Goal: Information Seeking & Learning: Understand process/instructions

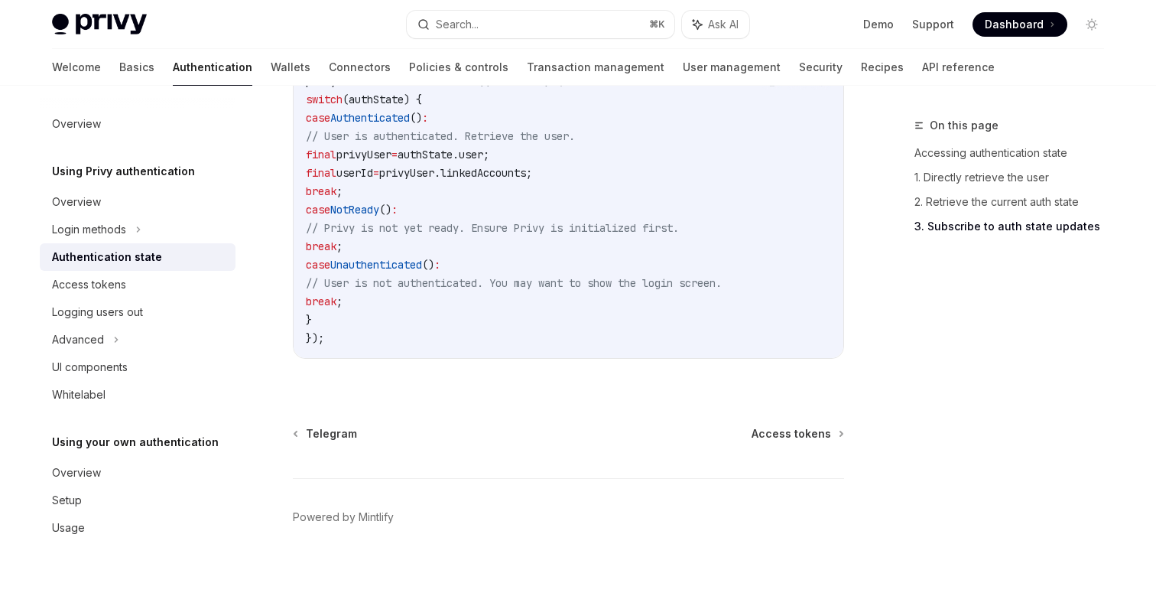
scroll to position [1600, 0]
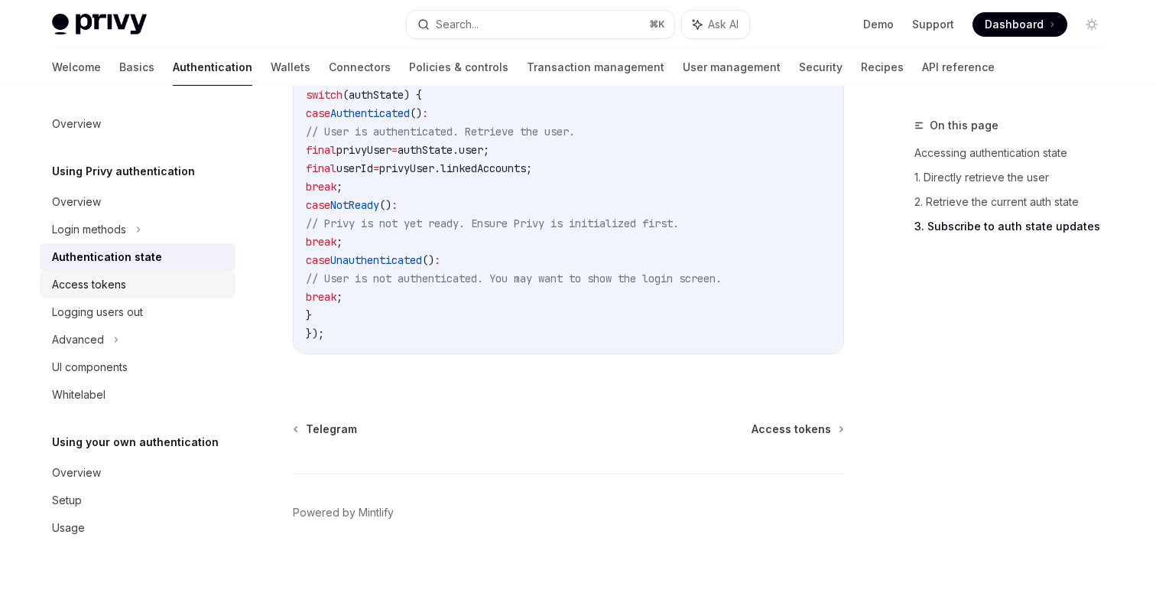
click at [112, 282] on div "Access tokens" at bounding box center [89, 284] width 74 height 18
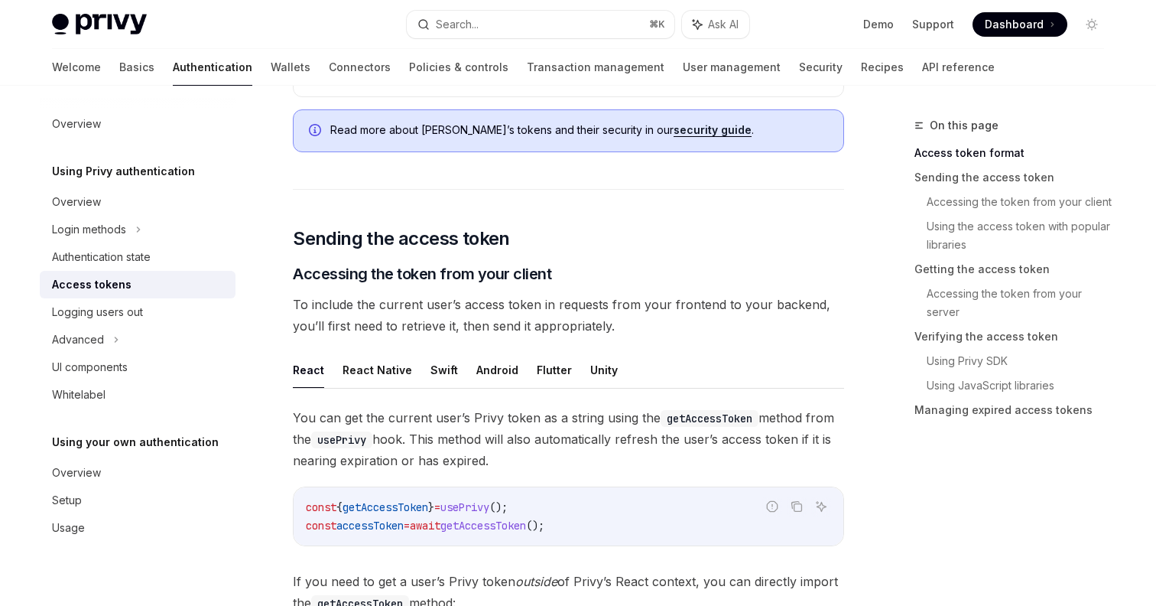
scroll to position [536, 0]
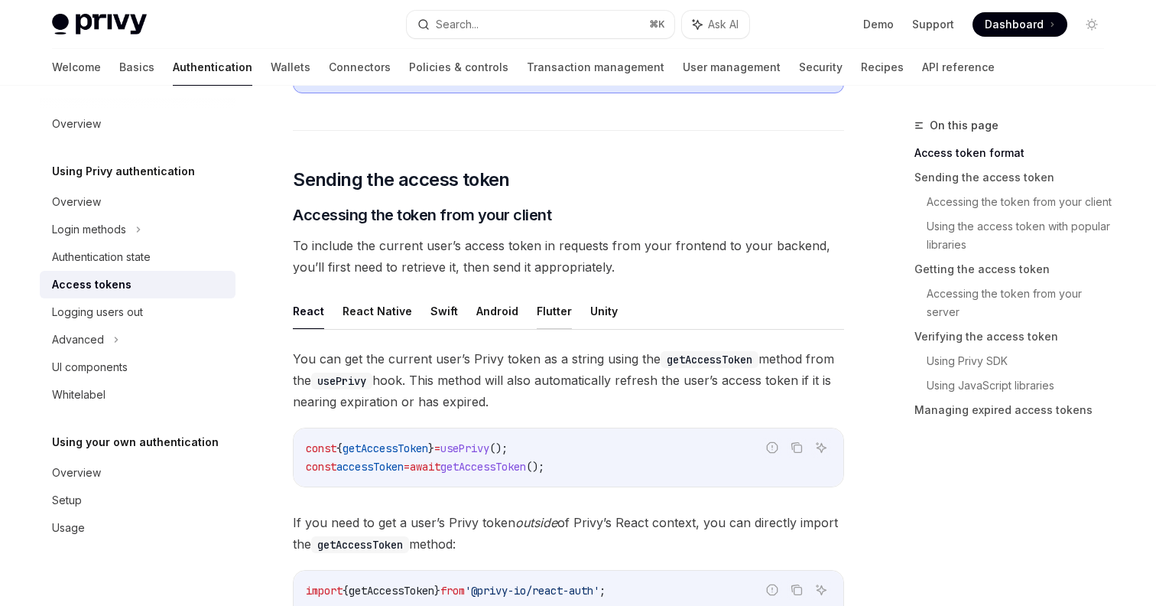
click at [551, 311] on button "Flutter" at bounding box center [554, 311] width 35 height 36
type textarea "*"
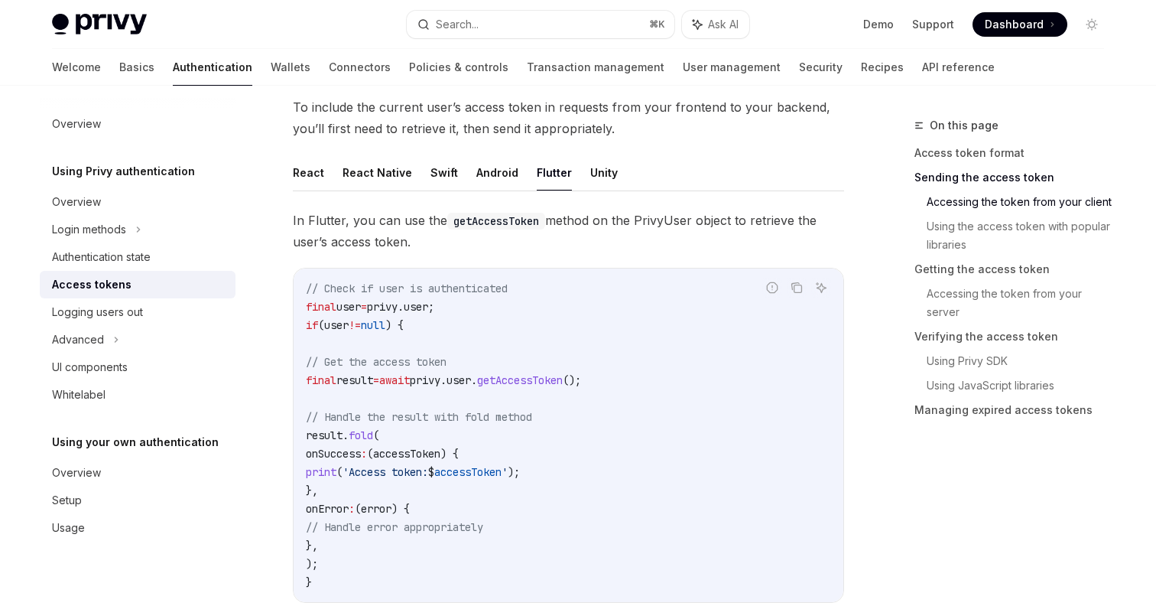
scroll to position [713, 0]
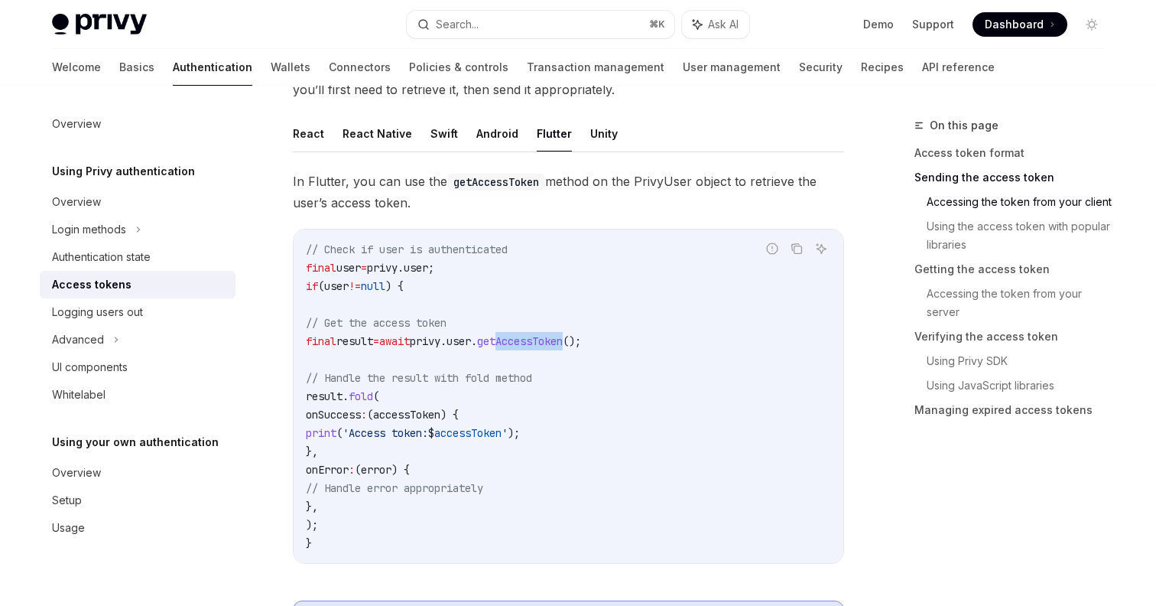
drag, startPoint x: 613, startPoint y: 341, endPoint x: 544, endPoint y: 340, distance: 69.6
click at [544, 340] on span "getAccessToken" at bounding box center [520, 341] width 86 height 14
copy span "AccessToken"
